Goal: Task Accomplishment & Management: Manage account settings

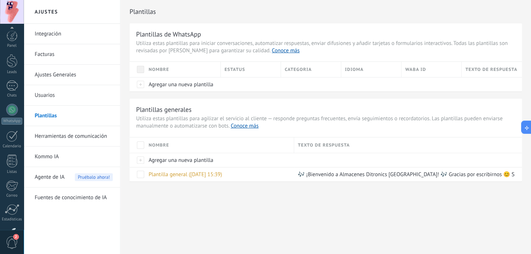
scroll to position [50, 0]
click at [8, 44] on div "Chats" at bounding box center [11, 45] width 21 height 5
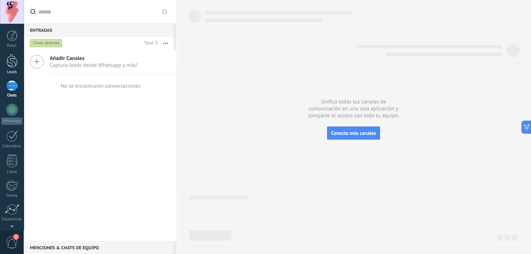
click at [10, 65] on div at bounding box center [12, 61] width 11 height 14
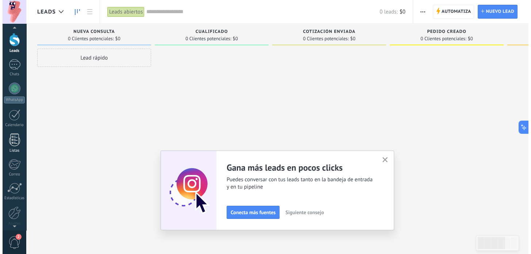
scroll to position [33, 0]
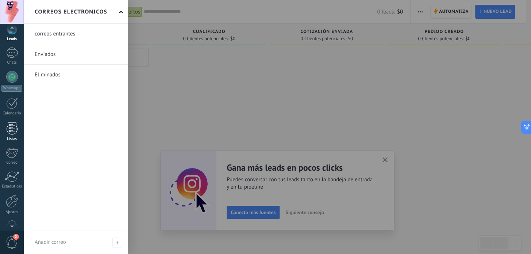
click at [20, 131] on link "Listas" at bounding box center [12, 132] width 24 height 20
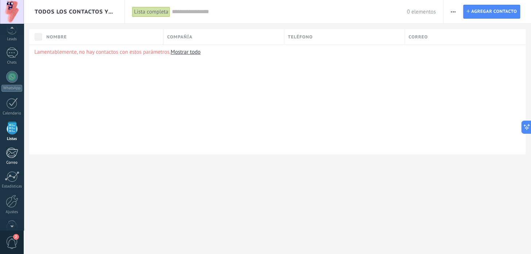
click at [11, 152] on div at bounding box center [12, 152] width 12 height 11
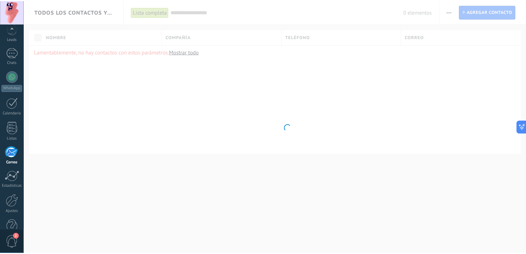
scroll to position [50, 0]
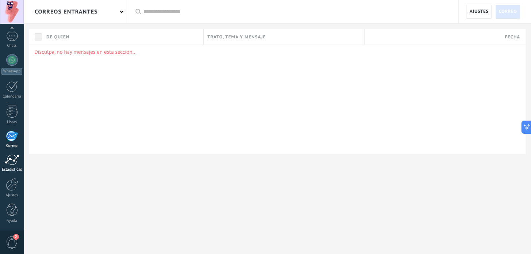
click at [14, 157] on div at bounding box center [12, 159] width 15 height 11
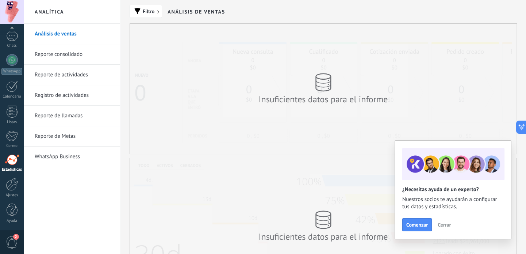
click at [446, 225] on span "Cerrar" at bounding box center [444, 224] width 13 height 5
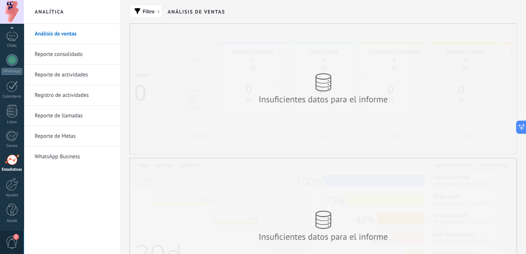
click at [61, 49] on link "Reporte consolidado" at bounding box center [74, 54] width 78 height 20
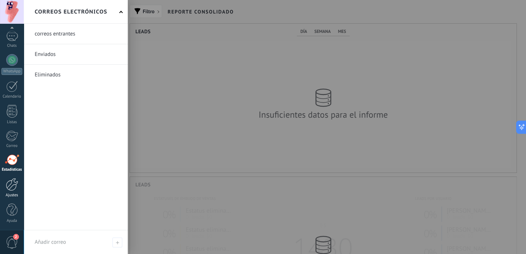
scroll to position [364904, 364666]
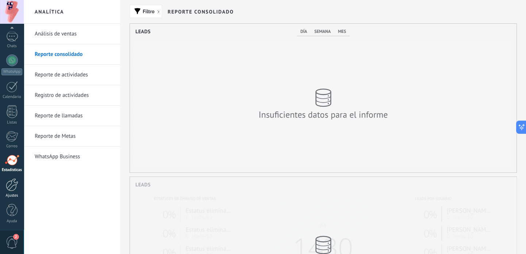
click at [11, 178] on div at bounding box center [12, 184] width 12 height 13
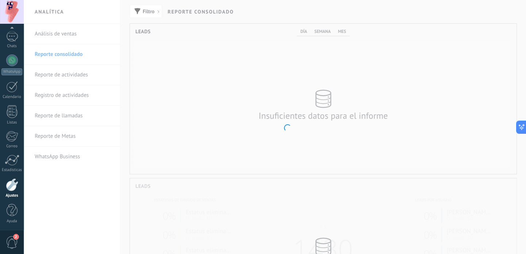
scroll to position [50, 0]
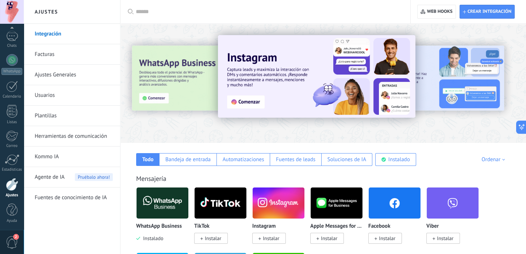
click at [149, 112] on div at bounding box center [145, 83] width 160 height 66
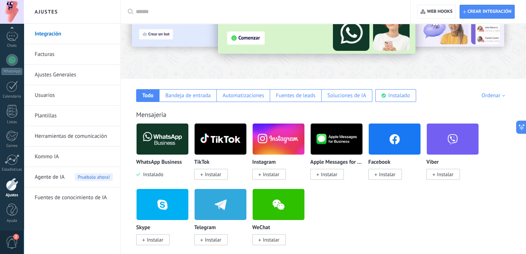
scroll to position [66, 0]
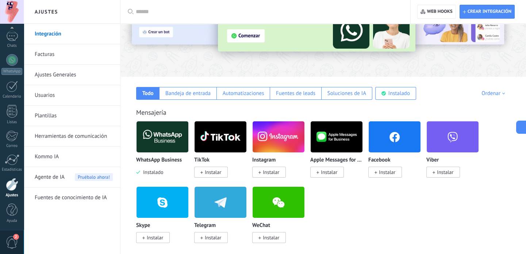
click at [219, 175] on span "Instalar" at bounding box center [213, 172] width 16 height 7
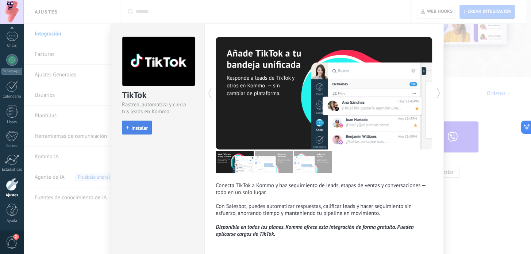
click at [142, 132] on button "Instalar" at bounding box center [137, 127] width 30 height 14
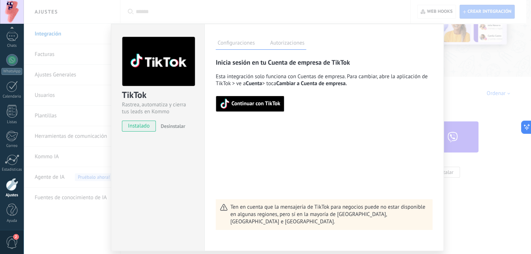
click at [256, 104] on span "Continuar con TikTok" at bounding box center [255, 103] width 49 height 5
click at [477, 47] on div "TikTok Rastrea, automatiza y cierra tus leads en Kommo instalado Desinstalar Co…" at bounding box center [277, 127] width 507 height 254
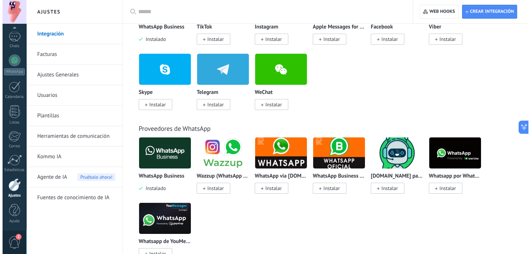
scroll to position [50, 0]
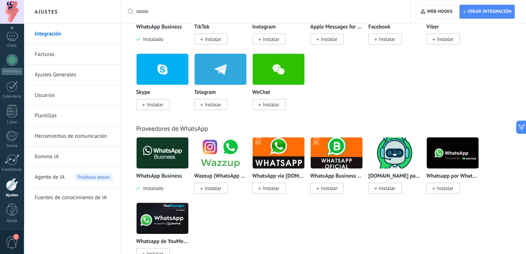
click at [6, 241] on span "2" at bounding box center [12, 242] width 12 height 13
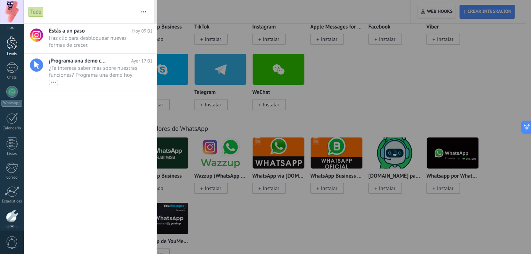
scroll to position [0, 0]
click at [11, 34] on div at bounding box center [12, 35] width 11 height 11
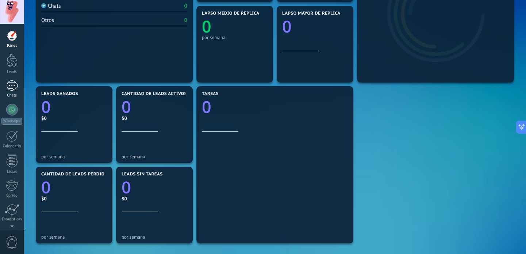
scroll to position [99, 0]
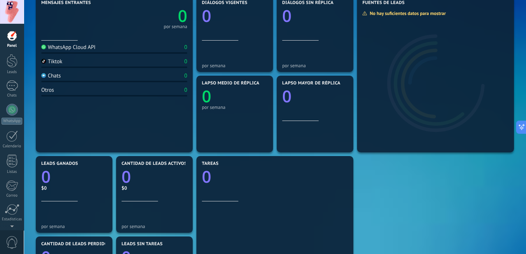
click at [11, 30] on div "Panel Leads Chats WhatsApp Clientes" at bounding box center [23, 127] width 47 height 206
click at [11, 37] on div at bounding box center [12, 35] width 11 height 11
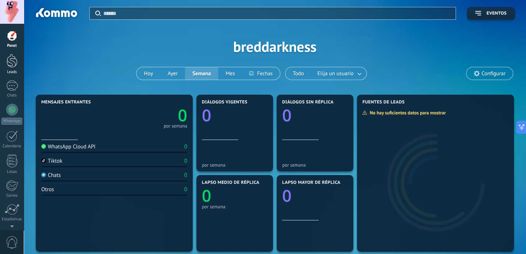
click at [14, 60] on div at bounding box center [12, 61] width 11 height 14
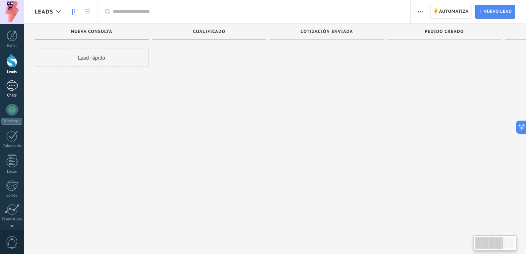
click at [15, 91] on link "Chats" at bounding box center [12, 89] width 24 height 18
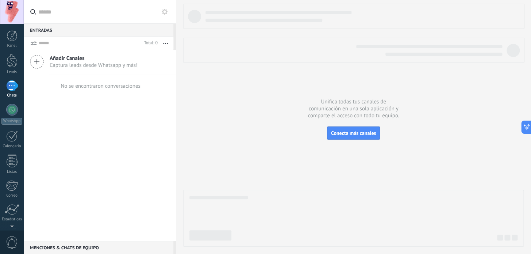
click at [56, 58] on span "Añadir Canales" at bounding box center [94, 58] width 88 height 7
click at [37, 62] on use at bounding box center [36, 61] width 13 height 13
click at [101, 66] on span "Captura leads desde Whatsapp y más!" at bounding box center [94, 65] width 88 height 7
click at [62, 64] on span "Captura leads desde Whatsapp y más!" at bounding box center [94, 65] width 88 height 7
click at [366, 135] on span "Conecta más canales" at bounding box center [353, 133] width 45 height 7
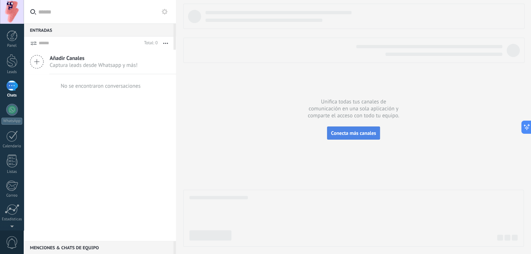
click at [358, 133] on span "Conecta más canales" at bounding box center [353, 133] width 45 height 7
click at [169, 42] on button "button" at bounding box center [166, 43] width 16 height 13
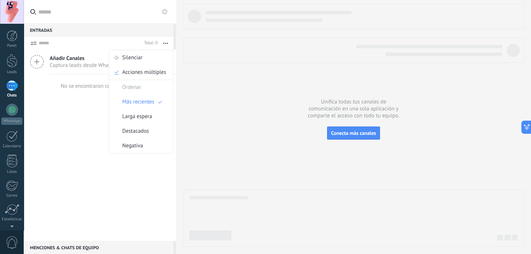
click at [70, 131] on div "Añadir Canales Captura leads desde Whatsapp y más! No se encontraron conversaci…" at bounding box center [100, 145] width 152 height 191
click at [34, 61] on icon at bounding box center [37, 62] width 14 height 14
click at [65, 55] on span "Añadir Canales" at bounding box center [94, 58] width 88 height 7
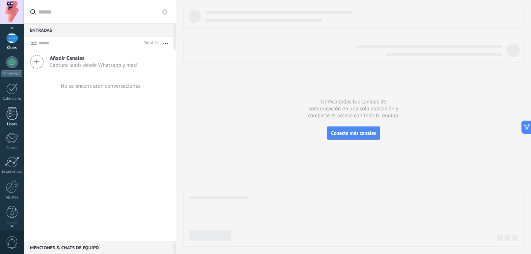
scroll to position [49, 0]
click at [15, 164] on div at bounding box center [12, 159] width 15 height 11
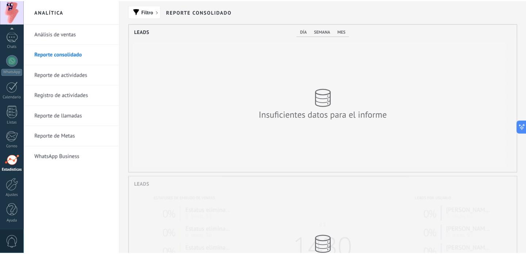
scroll to position [364904, 364666]
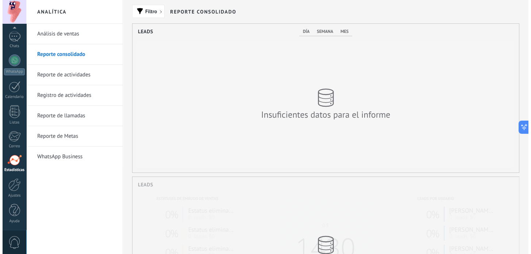
scroll to position [50, 0]
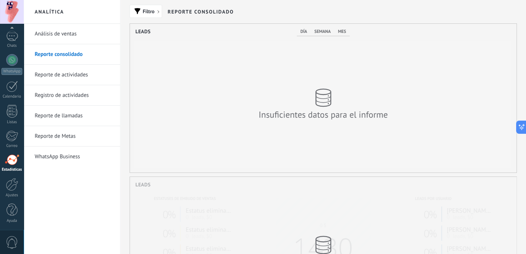
click at [74, 157] on link "WhatsApp Business" at bounding box center [74, 156] width 78 height 20
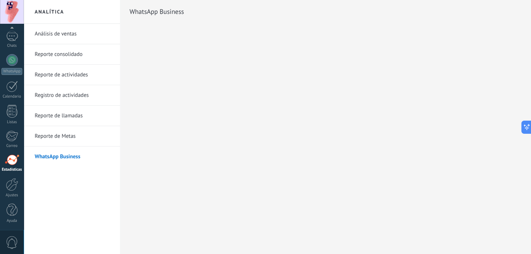
scroll to position [49, 0]
click at [7, 31] on div at bounding box center [12, 29] width 24 height 11
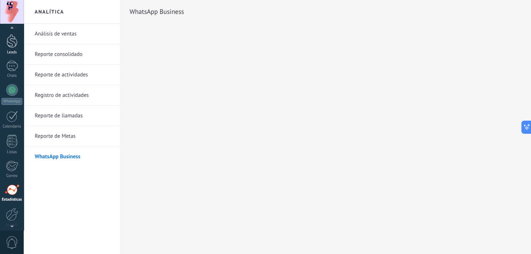
scroll to position [16, 0]
click at [7, 76] on link "Chats" at bounding box center [12, 74] width 24 height 18
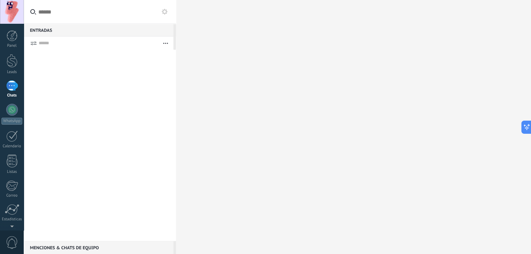
click at [164, 43] on use "button" at bounding box center [165, 43] width 5 height 1
click at [80, 128] on div at bounding box center [100, 145] width 152 height 191
click at [15, 113] on div at bounding box center [12, 110] width 12 height 12
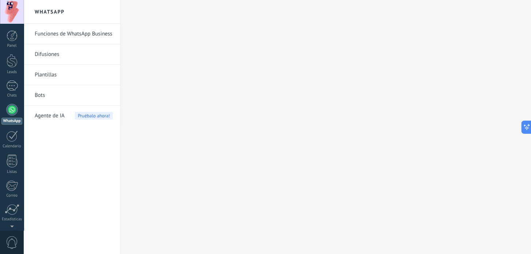
click at [80, 34] on link "Funciones de WhatsApp Business" at bounding box center [74, 34] width 78 height 20
click at [55, 50] on link "Difusiones" at bounding box center [74, 54] width 78 height 20
click at [62, 76] on link "Plantillas" at bounding box center [74, 75] width 78 height 20
click at [57, 95] on link "Bots" at bounding box center [74, 95] width 78 height 20
click at [64, 120] on span "Agente de IA" at bounding box center [50, 116] width 30 height 20
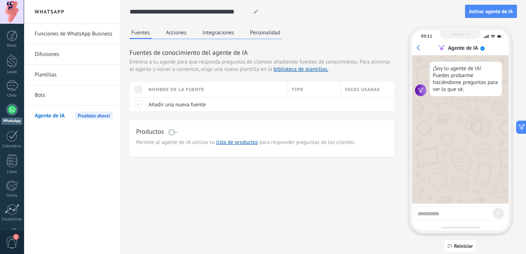
click at [171, 34] on button "Acciones" at bounding box center [176, 32] width 24 height 11
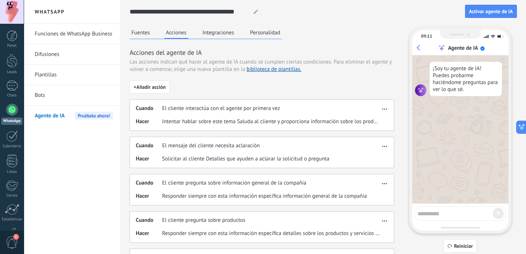
click at [142, 34] on button "Fuentes" at bounding box center [141, 32] width 22 height 11
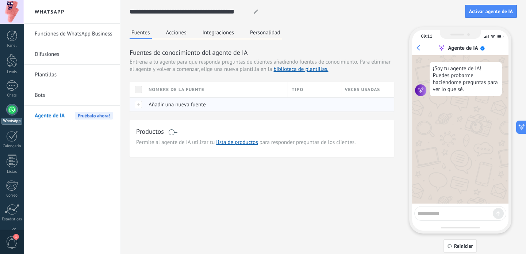
click at [138, 101] on div at bounding box center [137, 104] width 15 height 14
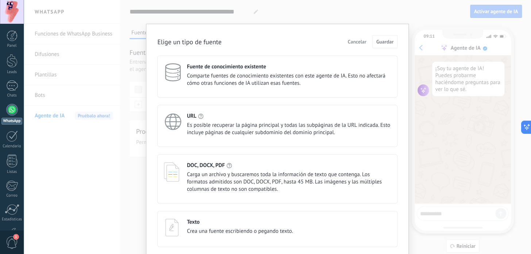
click at [413, 19] on div "Elige un tipo de fuente Cancelar Guardar Fuente de conocimiento existente Compa…" at bounding box center [277, 127] width 507 height 254
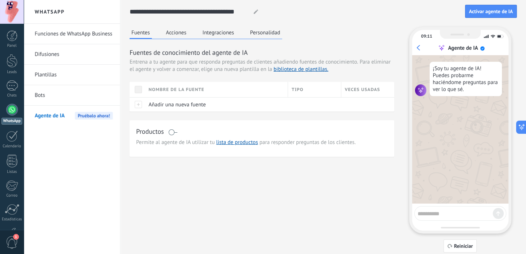
click at [169, 30] on button "Acciones" at bounding box center [176, 32] width 24 height 11
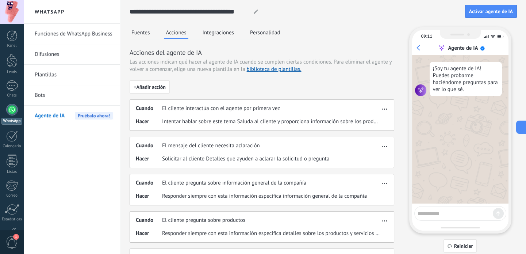
click at [206, 30] on button "Integraciones" at bounding box center [218, 32] width 35 height 11
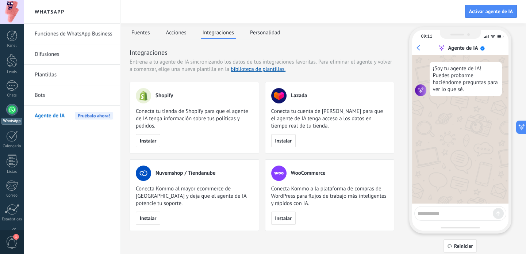
scroll to position [7, 0]
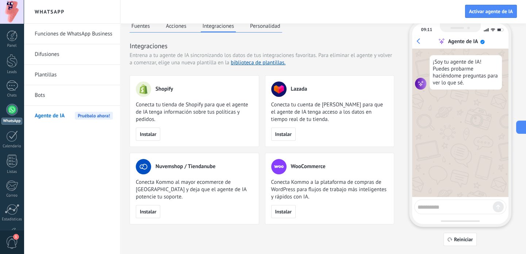
click at [267, 27] on button "Personalidad" at bounding box center [265, 25] width 34 height 11
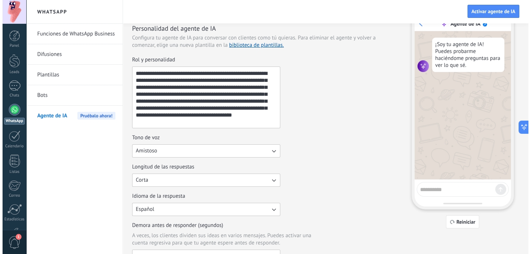
scroll to position [0, 0]
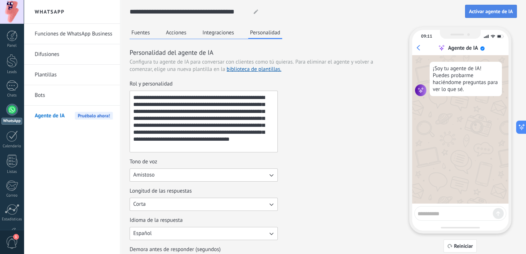
click at [485, 15] on button "Activar agente de IA" at bounding box center [491, 11] width 52 height 13
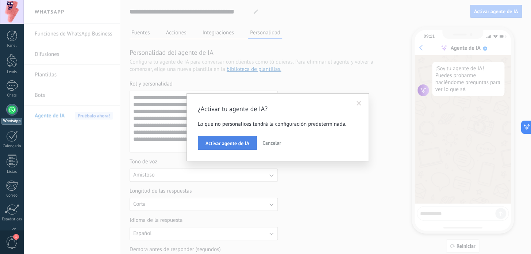
click at [226, 146] on span "Activar agente de IA" at bounding box center [228, 143] width 44 height 5
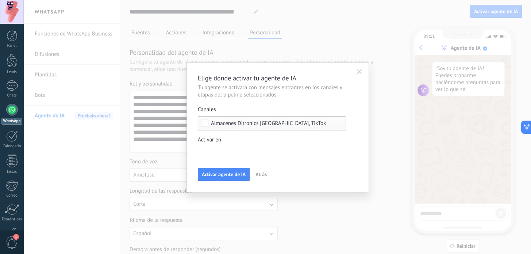
click at [0, 0] on div "Incoming leads Nueva consulta Cualificado Cotización enviada Pedido creado Pedi…" at bounding box center [0, 0] width 0 height 0
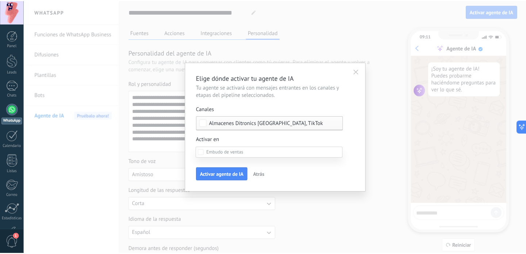
scroll to position [66, 0]
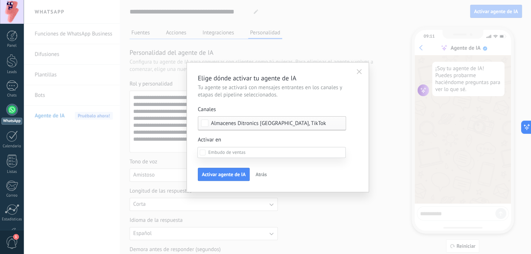
click at [366, 148] on div at bounding box center [277, 127] width 507 height 254
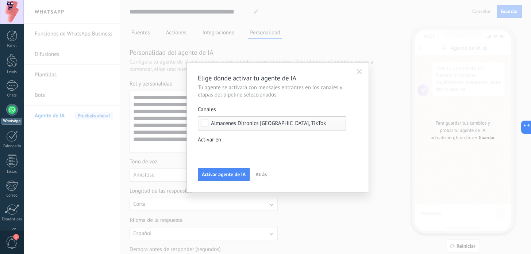
click at [0, 0] on div "Incoming leads Nueva consulta Cualificado Cotización enviada Pedido creado Pedi…" at bounding box center [0, 0] width 0 height 0
click at [228, 152] on span at bounding box center [226, 152] width 37 height 6
click at [189, 149] on div at bounding box center [277, 127] width 507 height 254
click at [223, 177] on span "Activar agente de IA" at bounding box center [224, 174] width 44 height 5
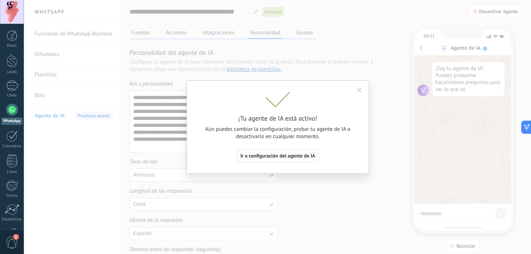
click at [288, 158] on span "Ir a configuración del agente de IA" at bounding box center [277, 155] width 75 height 5
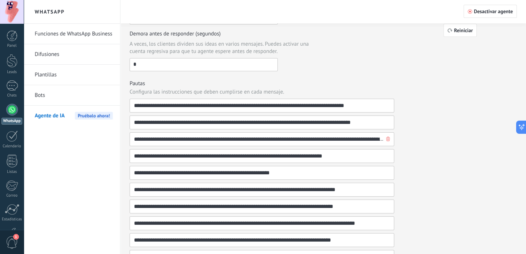
scroll to position [149, 0]
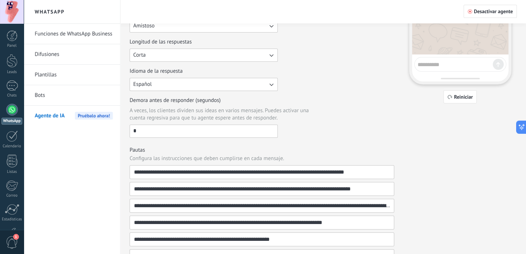
click at [172, 129] on input "*" at bounding box center [203, 131] width 147 height 12
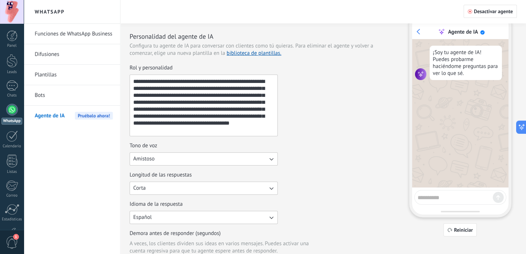
scroll to position [0, 0]
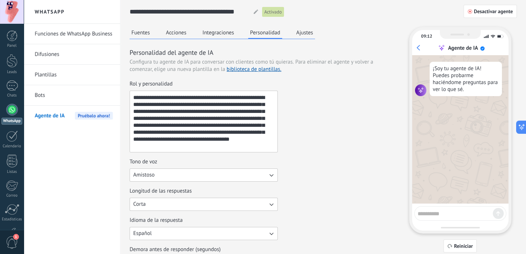
click at [304, 31] on button "Ajustes" at bounding box center [305, 32] width 20 height 11
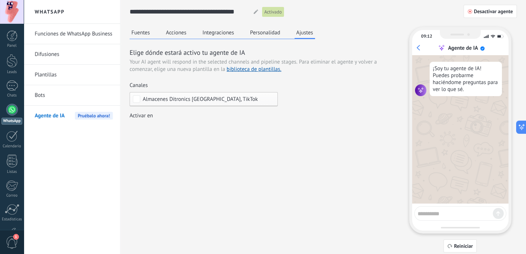
click at [0, 0] on div "Incoming leads Nueva consulta Cualificado Cotización enviada Pedido creado Pedi…" at bounding box center [0, 0] width 0 height 0
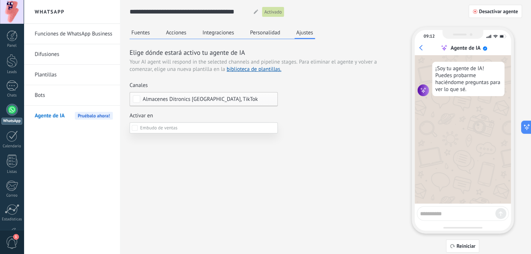
click at [173, 128] on span at bounding box center [158, 127] width 37 height 6
click at [225, 32] on div at bounding box center [277, 127] width 507 height 254
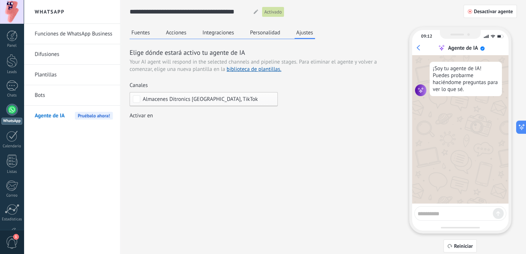
click at [225, 32] on button "Integraciones" at bounding box center [218, 32] width 35 height 11
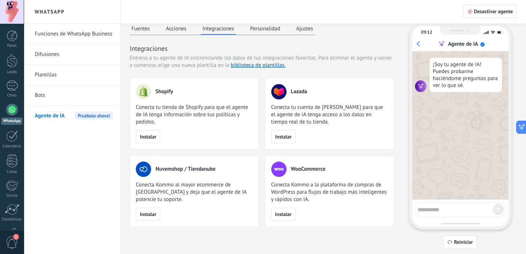
scroll to position [7, 0]
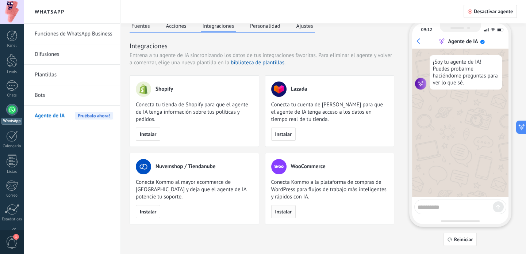
click at [287, 211] on span "Instalar" at bounding box center [283, 211] width 16 height 5
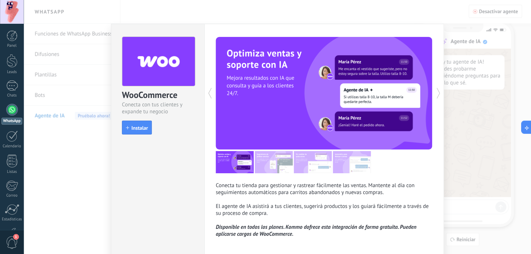
click at [469, 78] on div "WooCommerce Conecta con tus clientes y expande tu negocio install Instalar Cone…" at bounding box center [277, 127] width 507 height 254
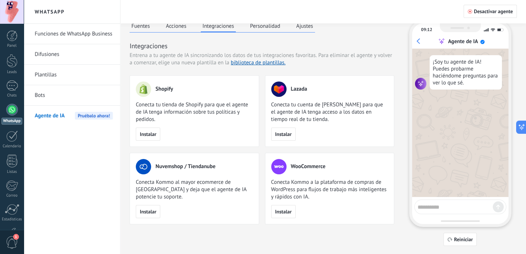
click at [181, 24] on button "Acciones" at bounding box center [176, 25] width 24 height 11
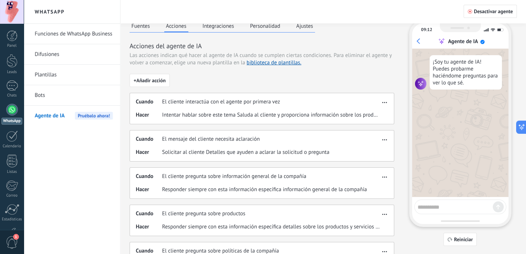
click at [141, 23] on button "Fuentes" at bounding box center [141, 25] width 22 height 11
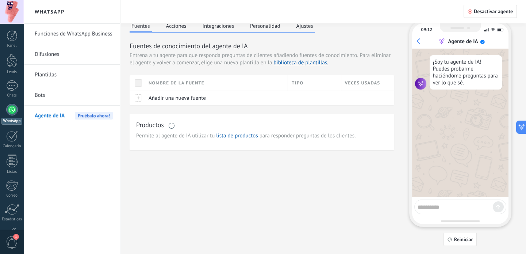
click at [54, 91] on link "Bots" at bounding box center [74, 95] width 78 height 20
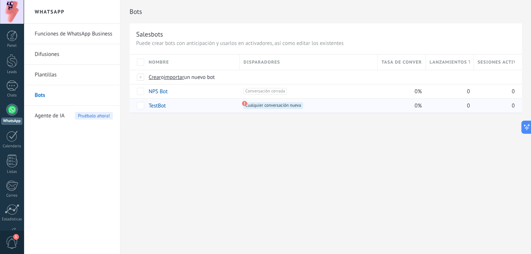
click at [246, 104] on use at bounding box center [244, 103] width 5 height 5
click at [61, 74] on link "Plantillas" at bounding box center [74, 75] width 78 height 20
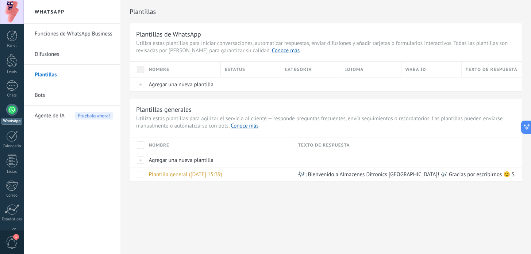
click at [64, 55] on link "Difusiones" at bounding box center [74, 54] width 78 height 20
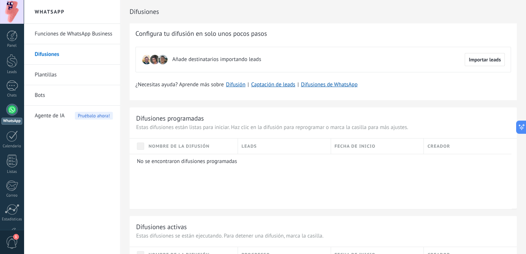
click at [77, 34] on link "Funciones de WhatsApp Business" at bounding box center [74, 34] width 78 height 20
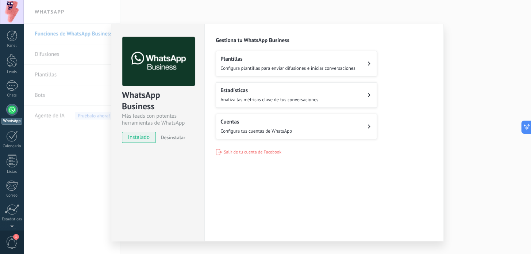
click at [136, 138] on span "instalado" at bounding box center [138, 137] width 33 height 11
click at [504, 97] on div "WhatsApp Business Más leads con potentes herramientas de WhatsApp instalado Des…" at bounding box center [277, 127] width 507 height 254
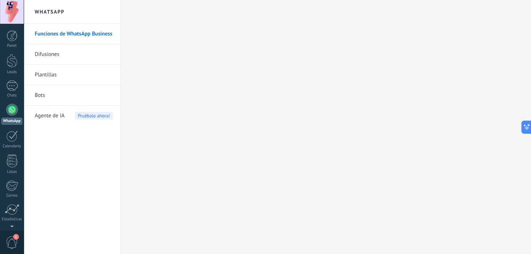
click at [60, 46] on link "Difusiones" at bounding box center [74, 54] width 78 height 20
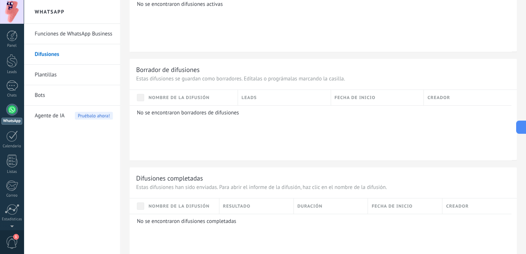
scroll to position [289, 0]
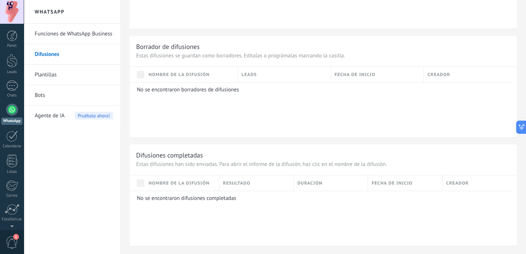
click at [58, 71] on link "Plantillas" at bounding box center [74, 75] width 78 height 20
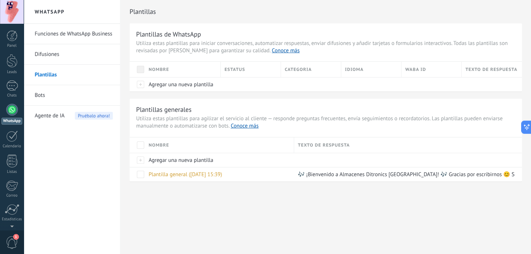
click at [77, 90] on link "Bots" at bounding box center [74, 95] width 78 height 20
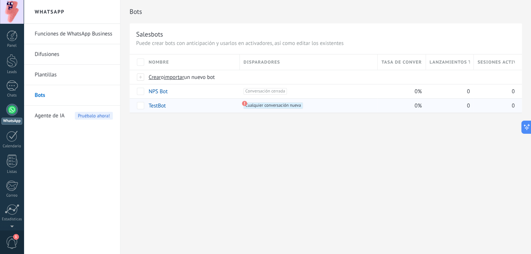
drag, startPoint x: 244, startPoint y: 102, endPoint x: 264, endPoint y: 104, distance: 19.8
click at [257, 104] on span "Cualquier conversación nueva +0" at bounding box center [272, 105] width 59 height 7
click at [14, 108] on div at bounding box center [12, 110] width 12 height 12
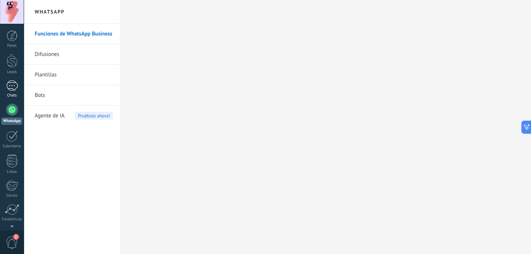
click at [15, 91] on div at bounding box center [12, 85] width 12 height 11
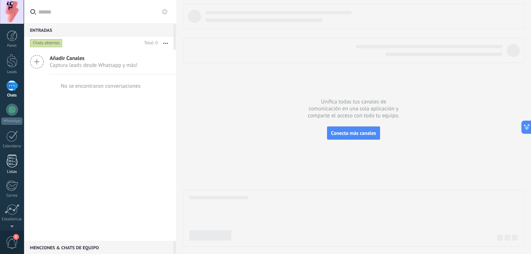
click at [8, 164] on div at bounding box center [12, 160] width 11 height 13
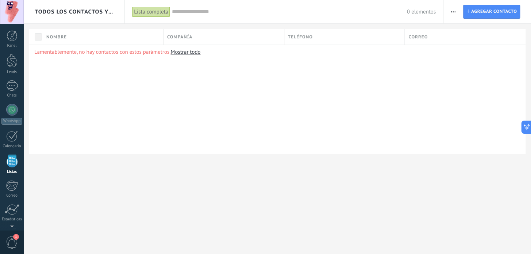
scroll to position [45, 0]
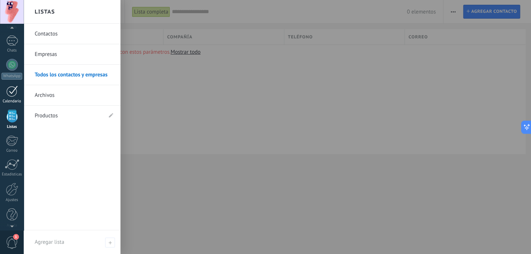
click at [12, 90] on div at bounding box center [12, 90] width 12 height 11
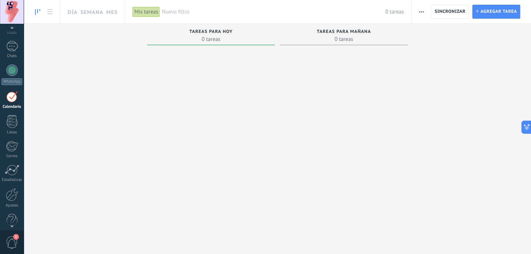
scroll to position [49, 0]
click at [11, 183] on div at bounding box center [12, 184] width 12 height 13
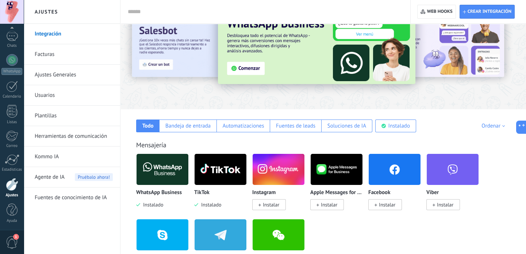
scroll to position [66, 0]
